Goal: Navigation & Orientation: Find specific page/section

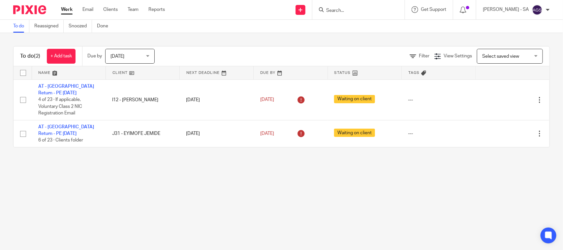
click at [143, 182] on main "To do Reassigned Snoozed Done To do (2) + Add task Due by [DATE] [DATE] [DATE] …" at bounding box center [281, 125] width 563 height 250
click at [112, 9] on link "Clients" at bounding box center [110, 9] width 15 height 7
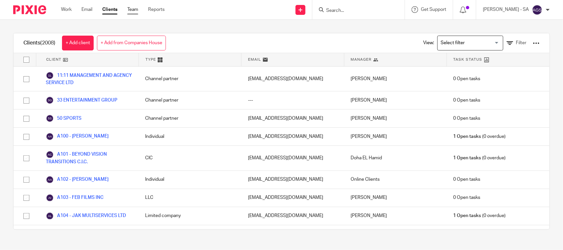
click at [134, 10] on link "Team" at bounding box center [132, 9] width 11 height 7
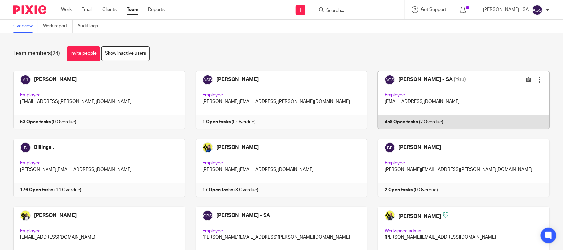
click at [440, 116] on link at bounding box center [458, 100] width 182 height 58
